Goal: Browse casually

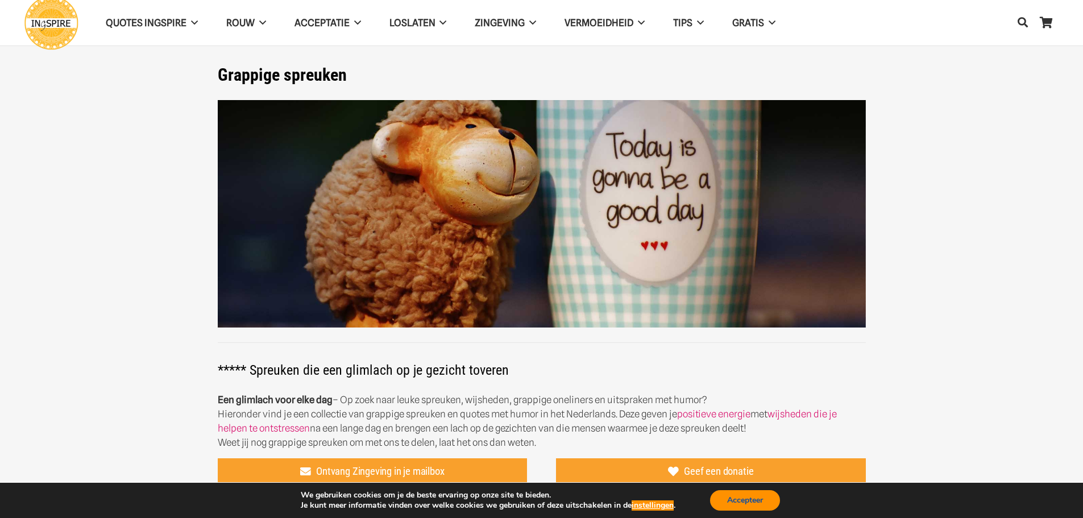
click at [760, 498] on button "Accepteer" at bounding box center [745, 500] width 70 height 20
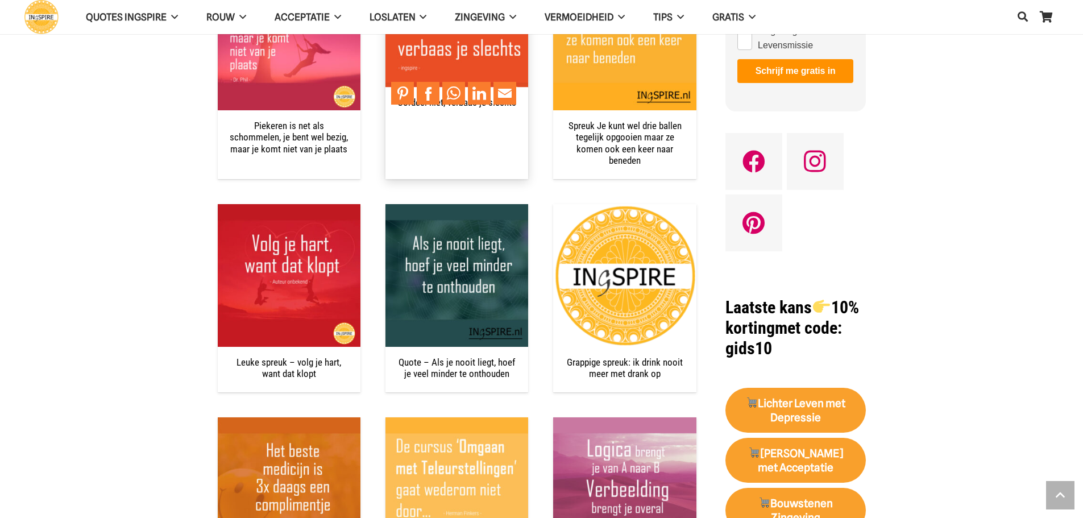
scroll to position [796, 0]
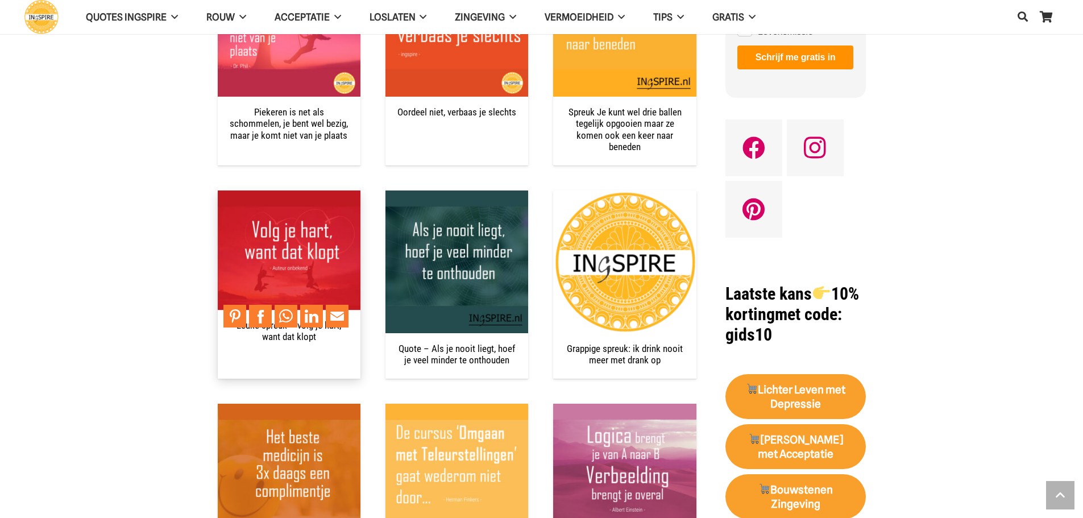
click at [288, 273] on img "Leuke spreuk – volg je hart, want dat klopt" at bounding box center [289, 261] width 143 height 143
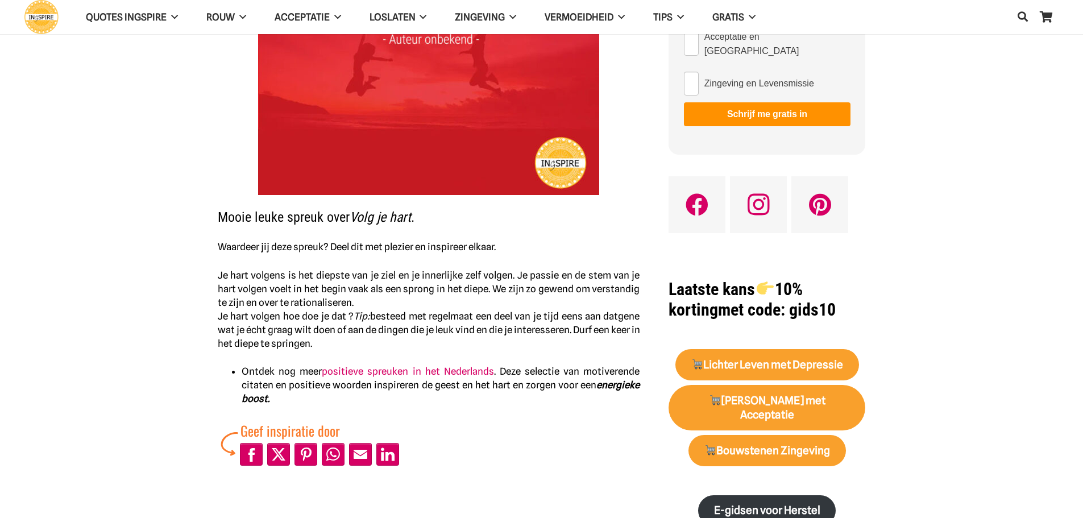
scroll to position [284, 0]
